Goal: Information Seeking & Learning: Understand process/instructions

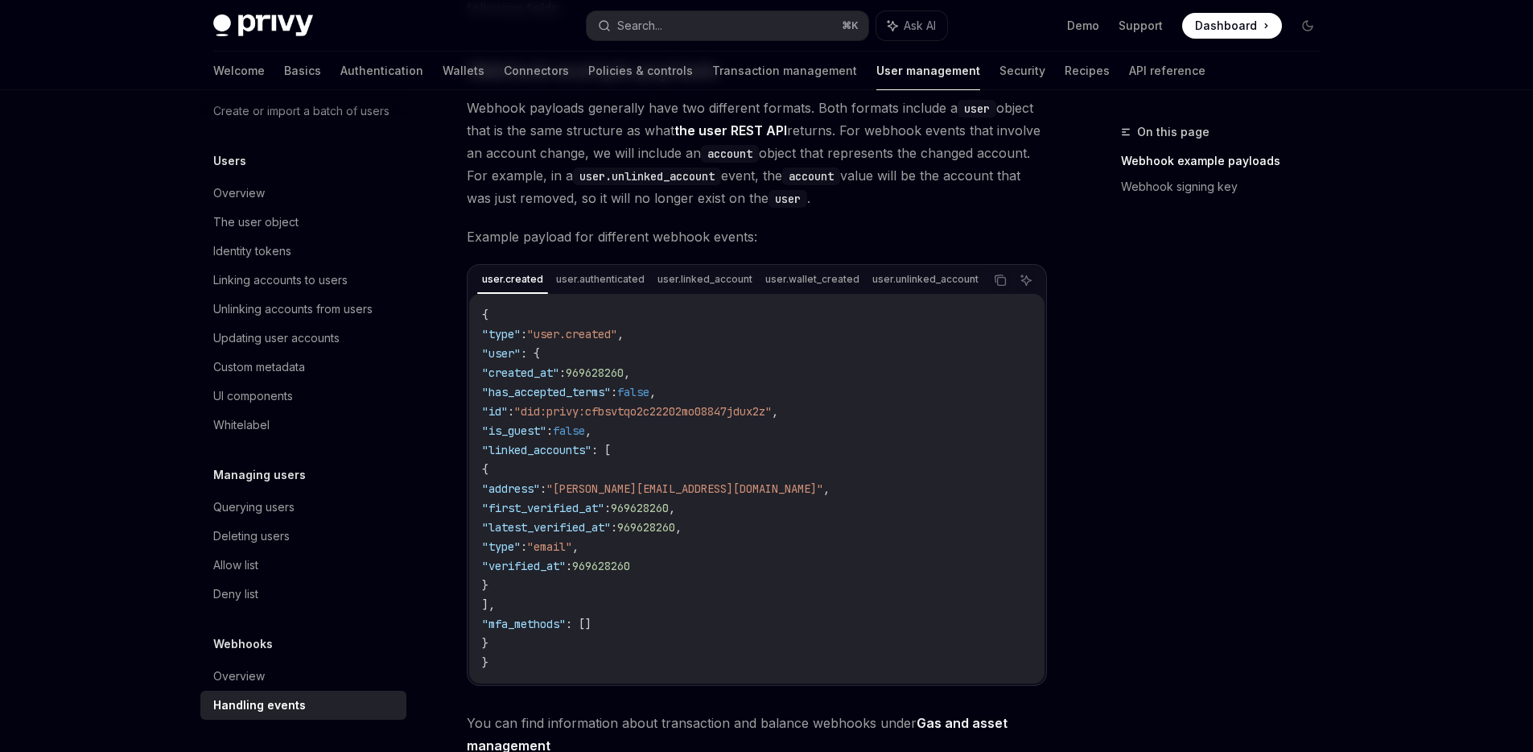
scroll to position [290, 0]
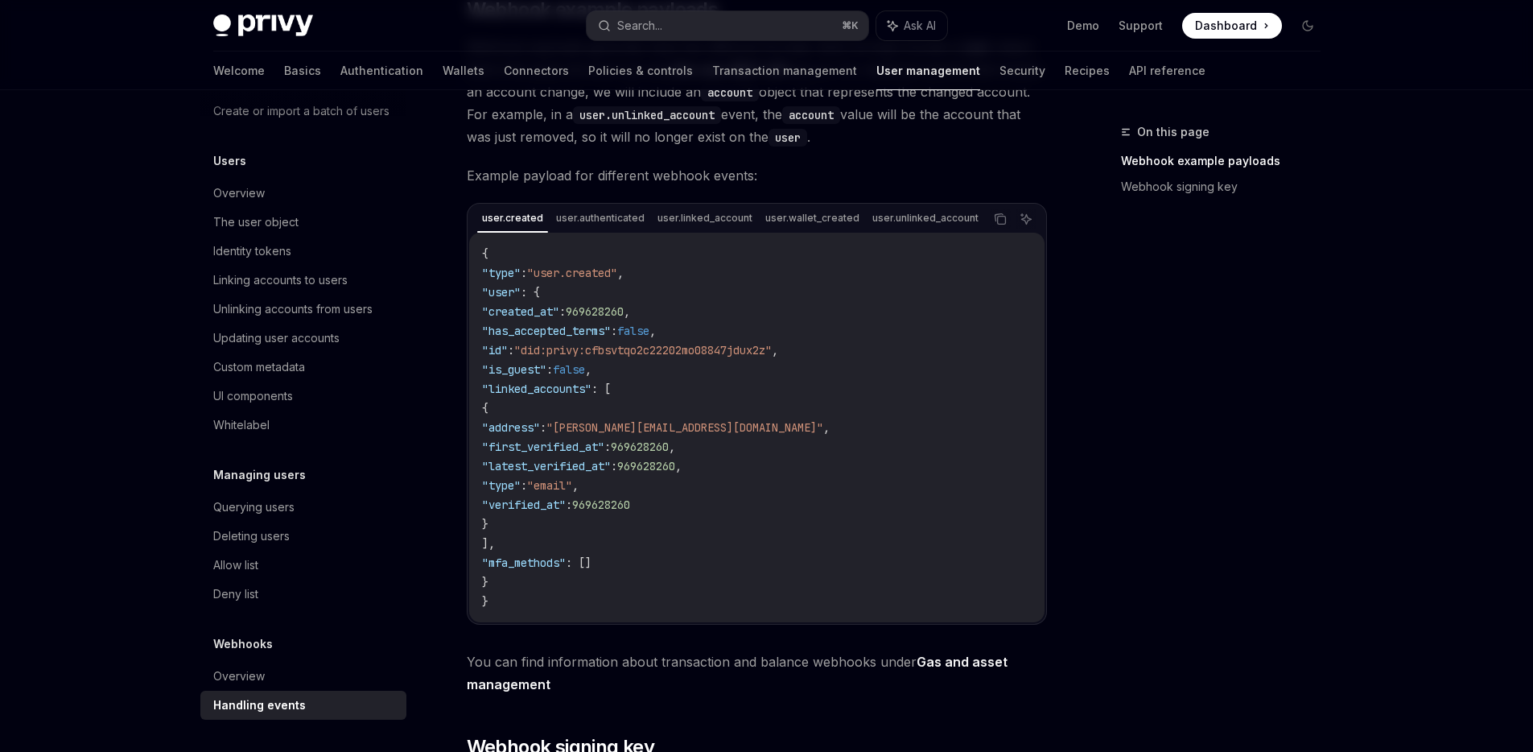
click at [498, 607] on code "{ "type" : "user.created" , "user" : { "created_at" : 969628260 , "has_accepted…" at bounding box center [757, 427] width 550 height 367
click at [731, 291] on code "{ "type" : "user.created" , "user" : { "created_at" : 969628260 , "has_accepted…" at bounding box center [757, 427] width 550 height 367
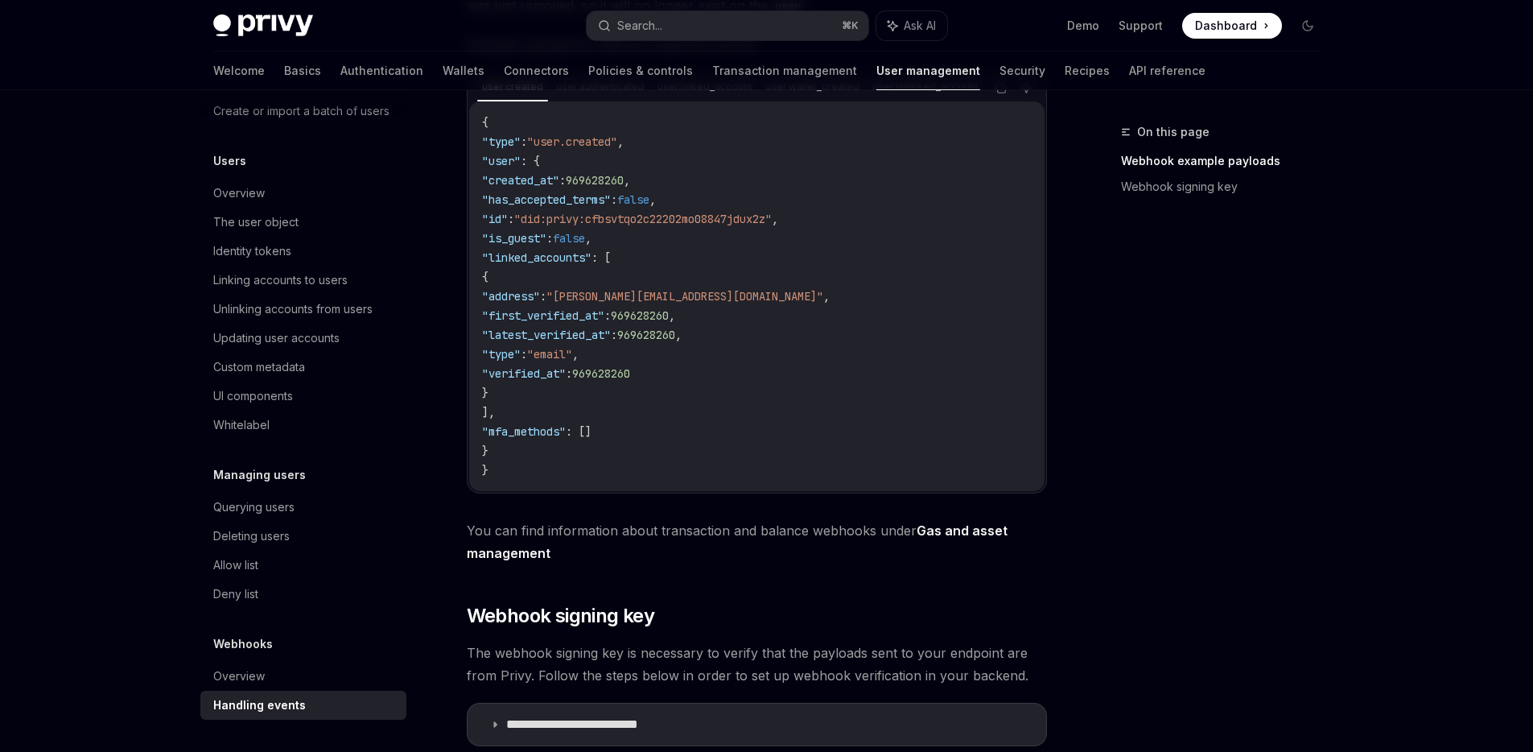
scroll to position [387, 0]
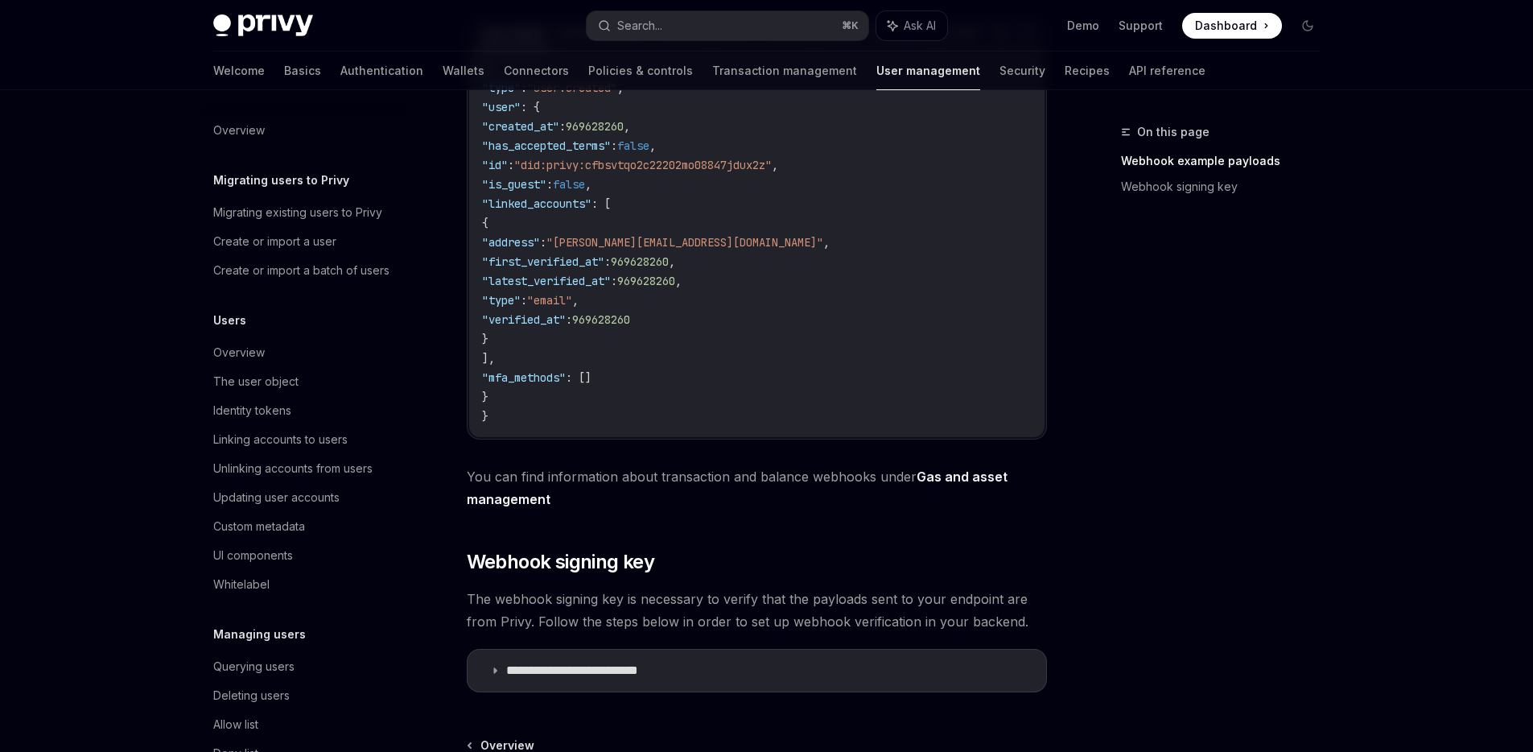
scroll to position [179, 0]
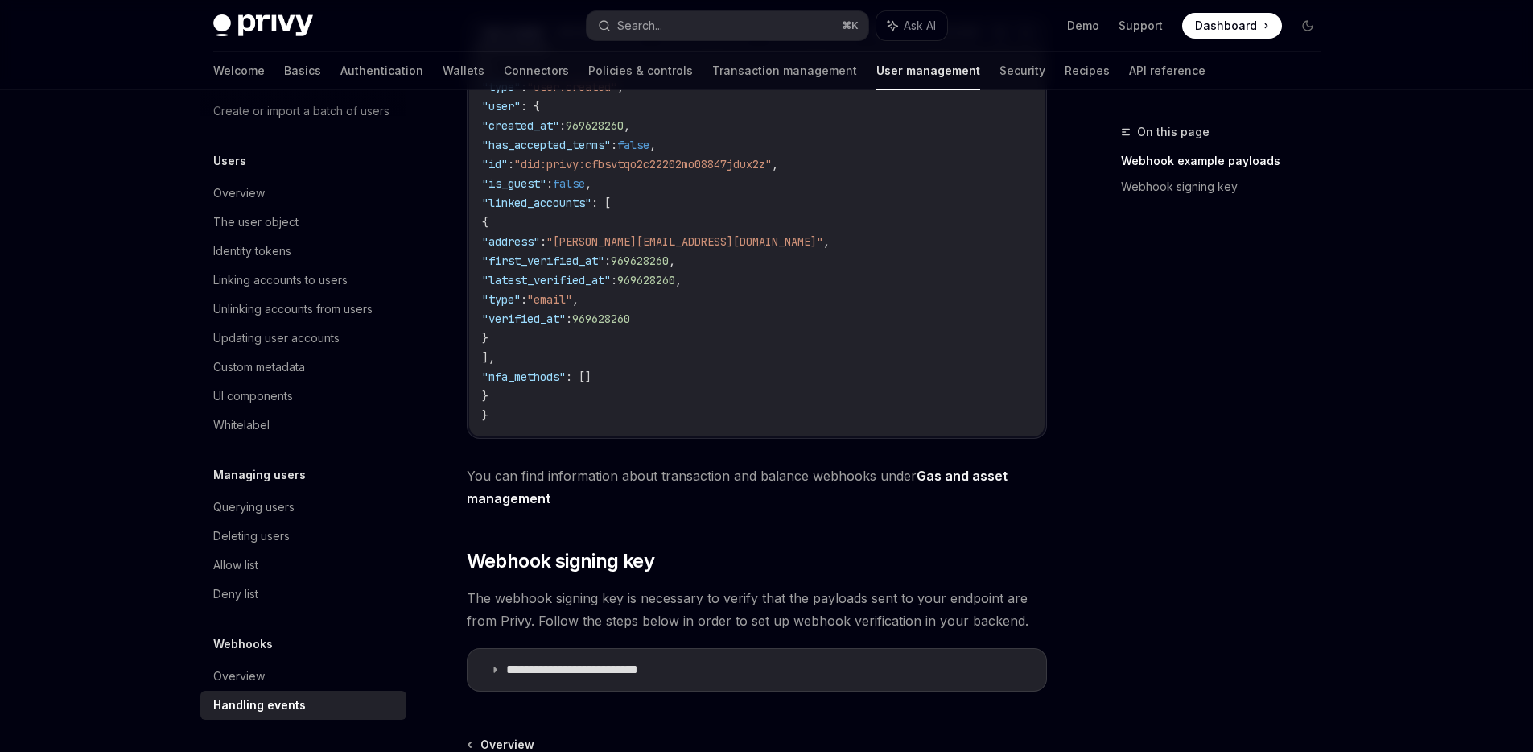
click at [629, 416] on code "{ "type" : "user.created" , "user" : { "created_at" : 969628260 , "has_accepted…" at bounding box center [757, 241] width 550 height 367
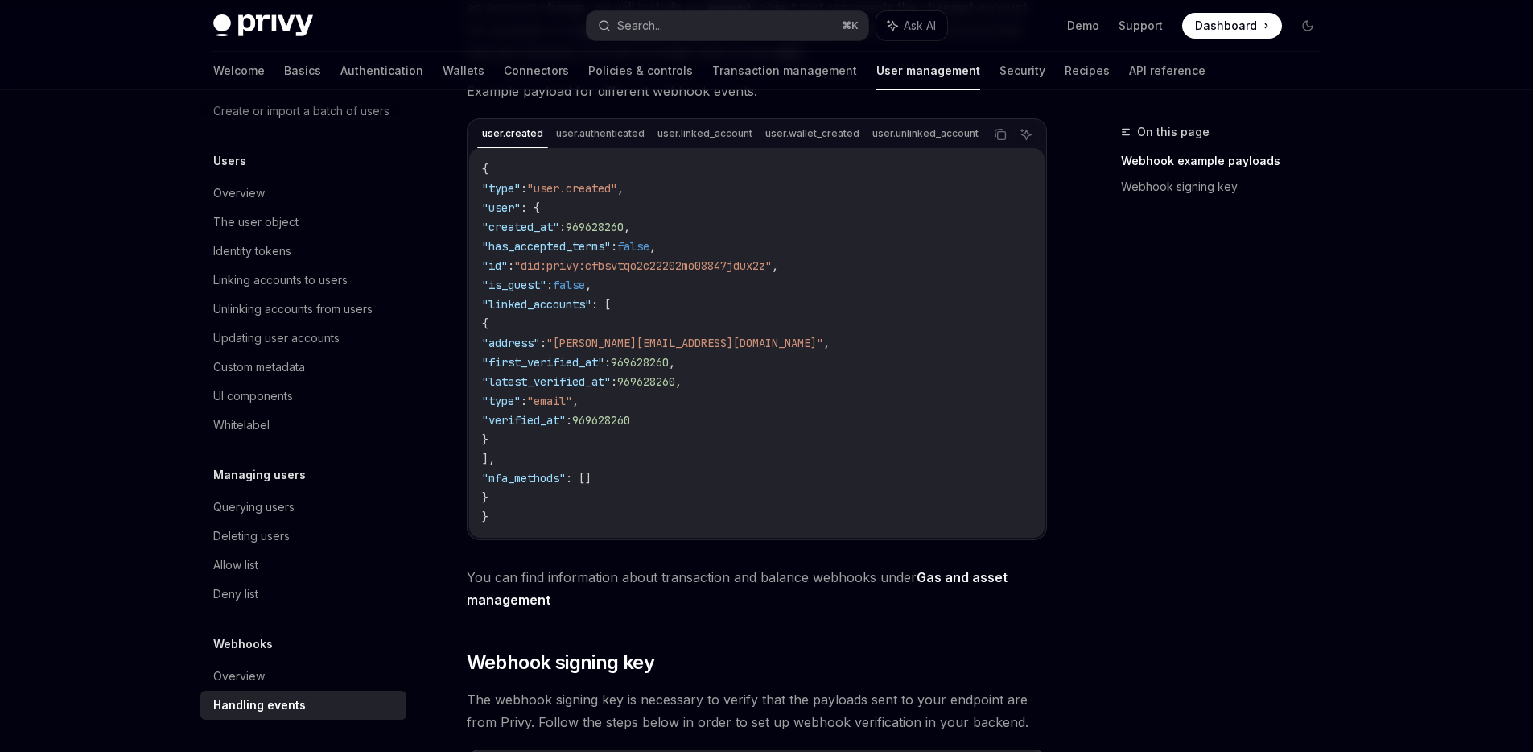
scroll to position [159, 0]
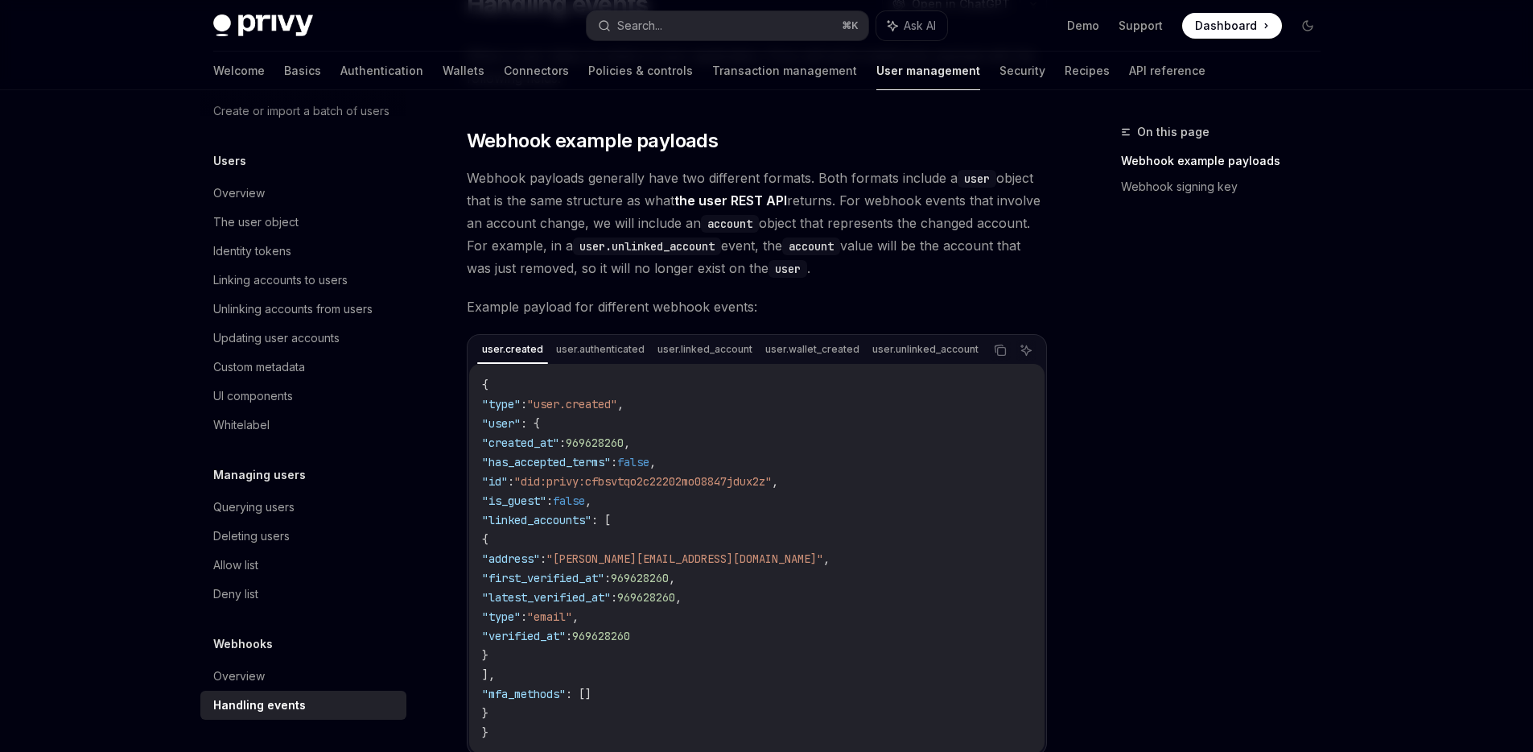
click at [521, 430] on span ""user"" at bounding box center [501, 423] width 39 height 14
click at [1005, 356] on icon "Copy the contents from the code block" at bounding box center [1001, 352] width 8 height 8
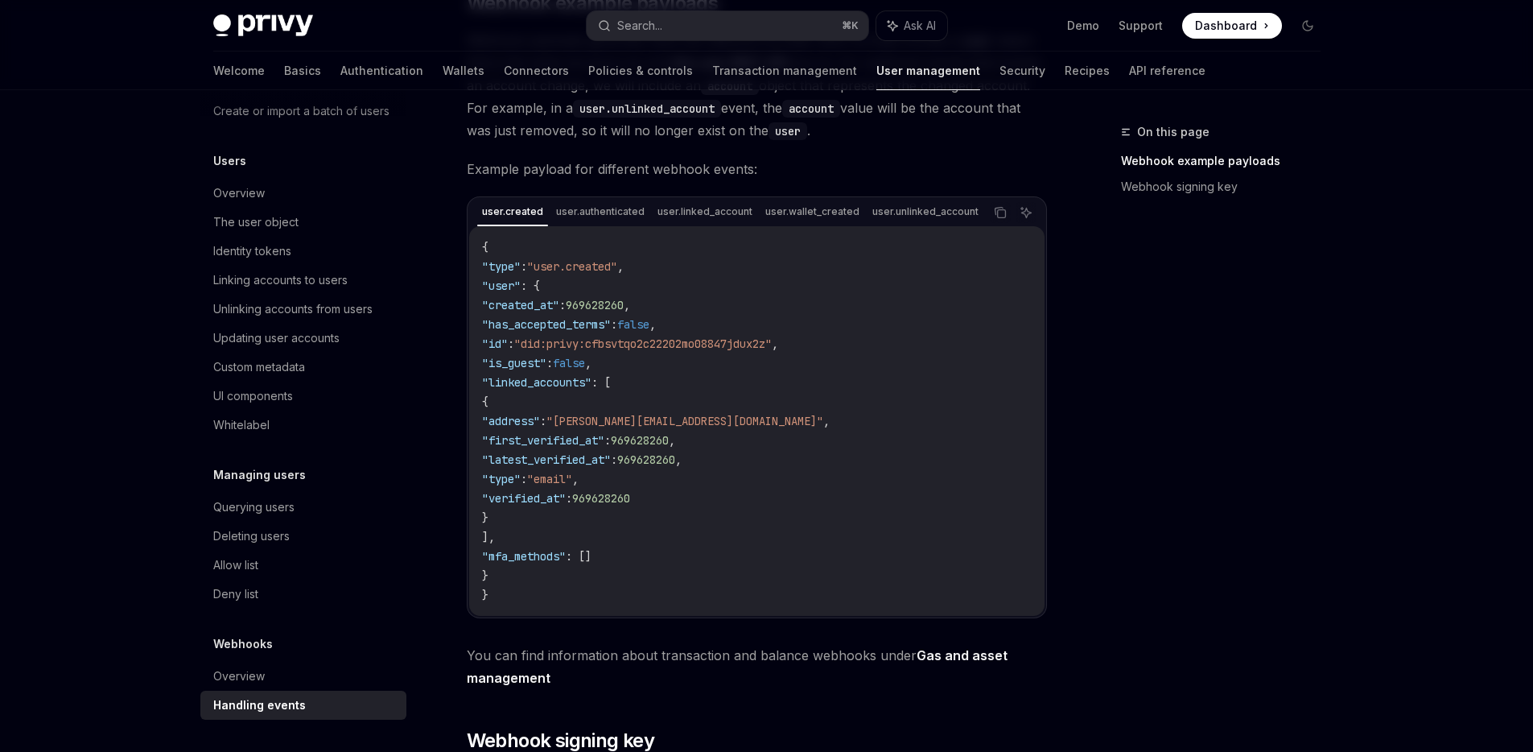
scroll to position [352, 0]
